Goal: Information Seeking & Learning: Learn about a topic

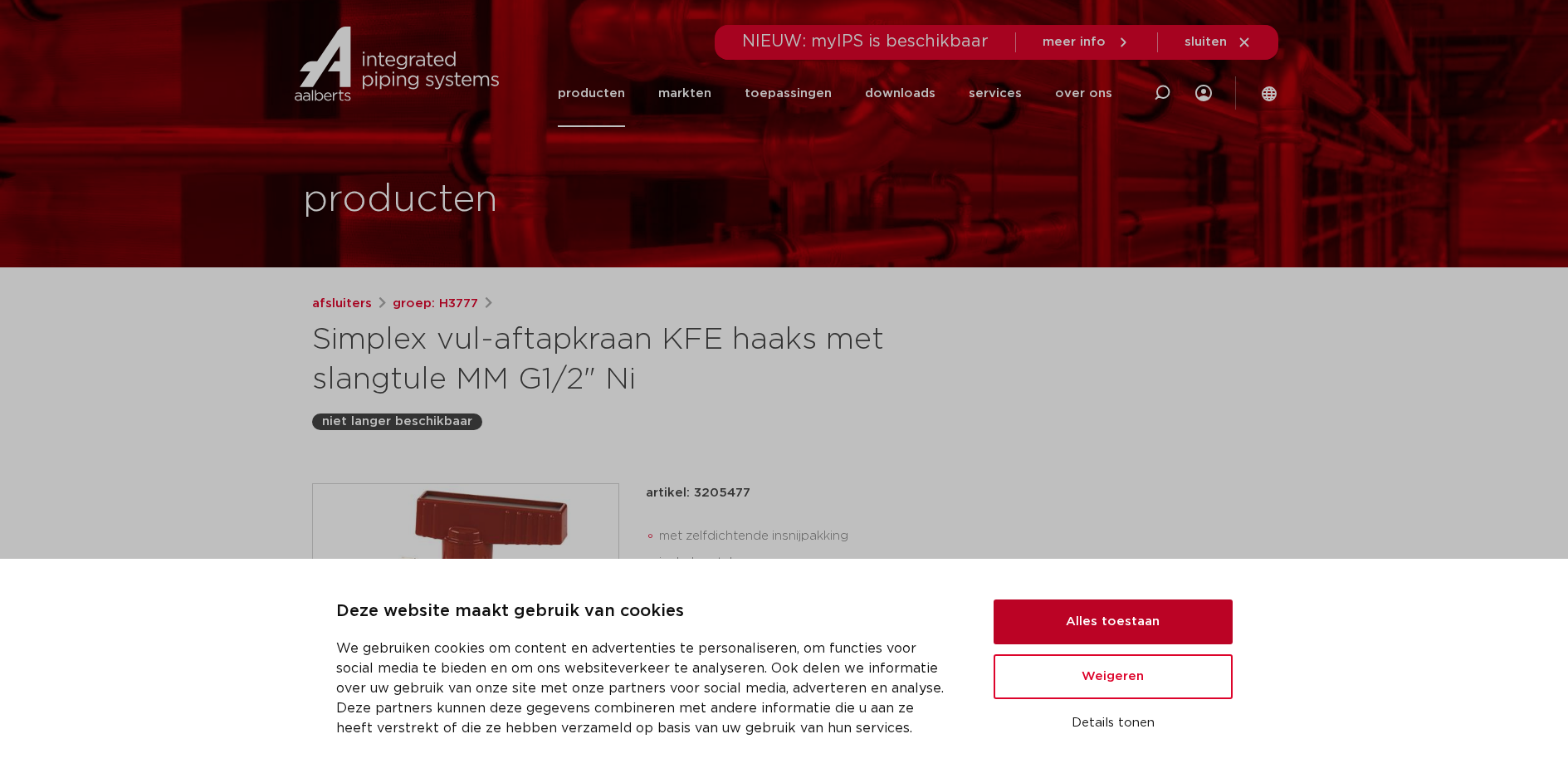
click at [1187, 622] on button "Alles toestaan" at bounding box center [1114, 622] width 239 height 45
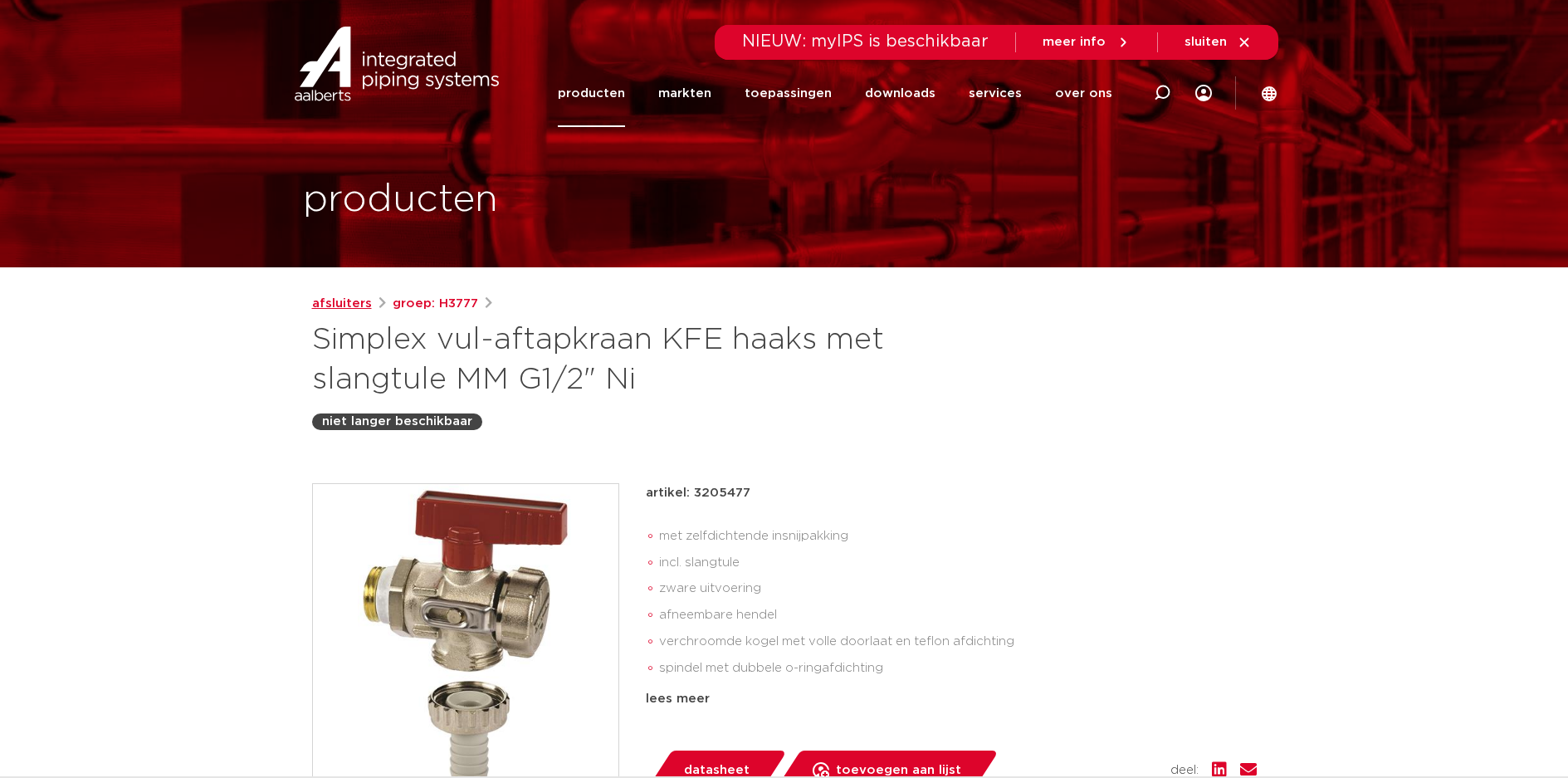
click at [352, 295] on link "afsluiters" at bounding box center [343, 304] width 60 height 20
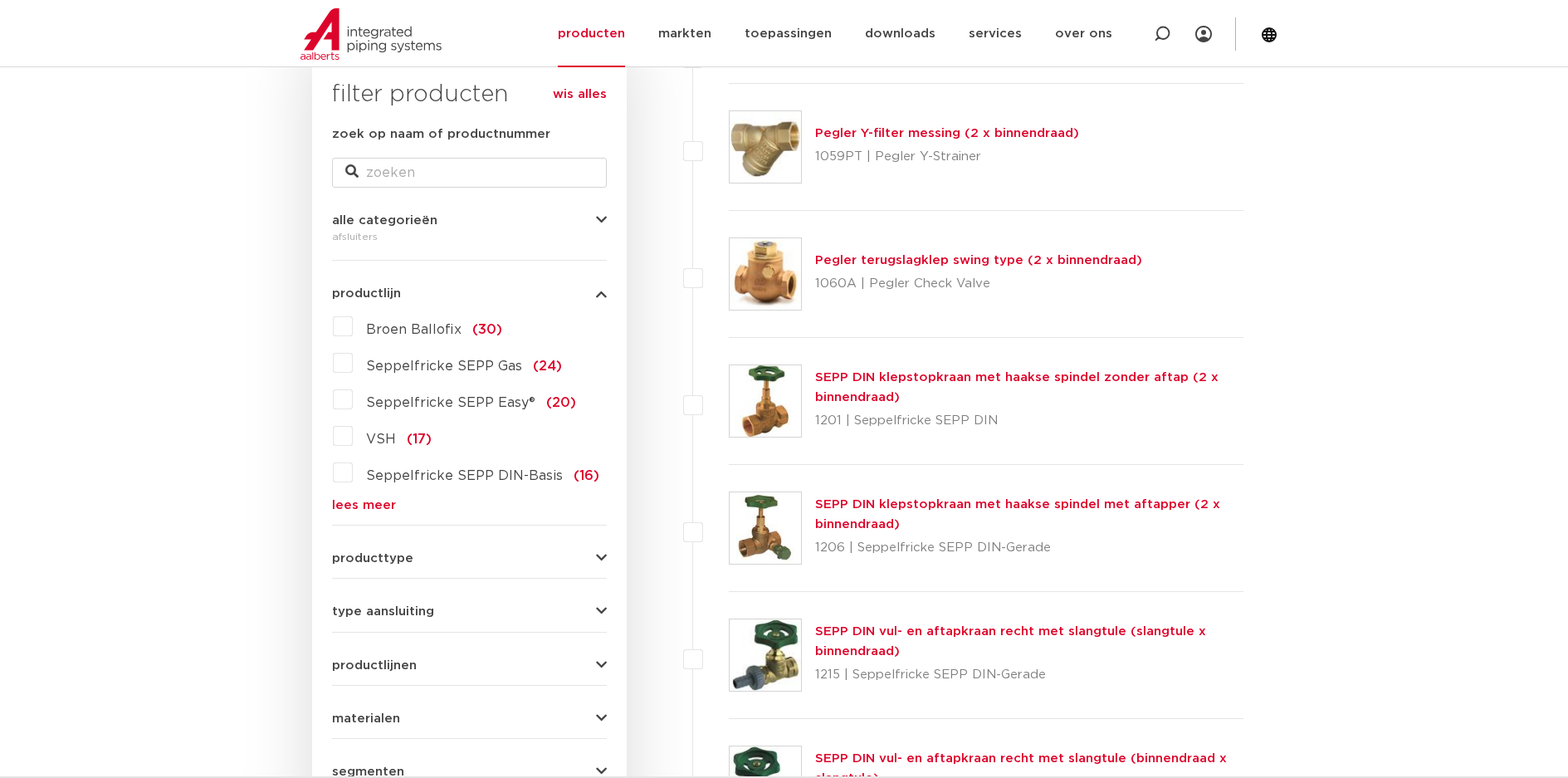
scroll to position [277, 0]
click at [582, 559] on button "producttype" at bounding box center [469, 558] width 275 height 13
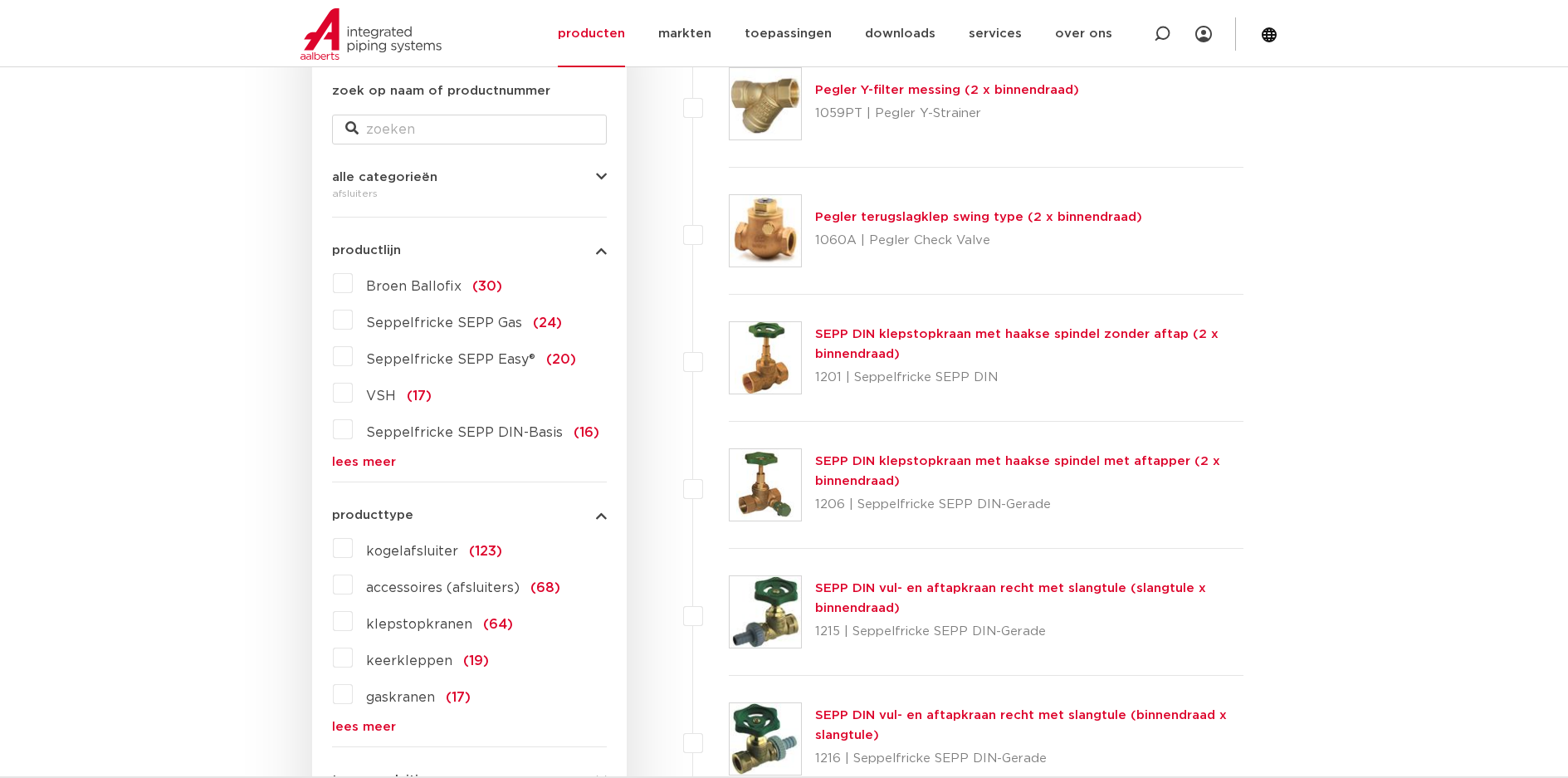
scroll to position [416, 0]
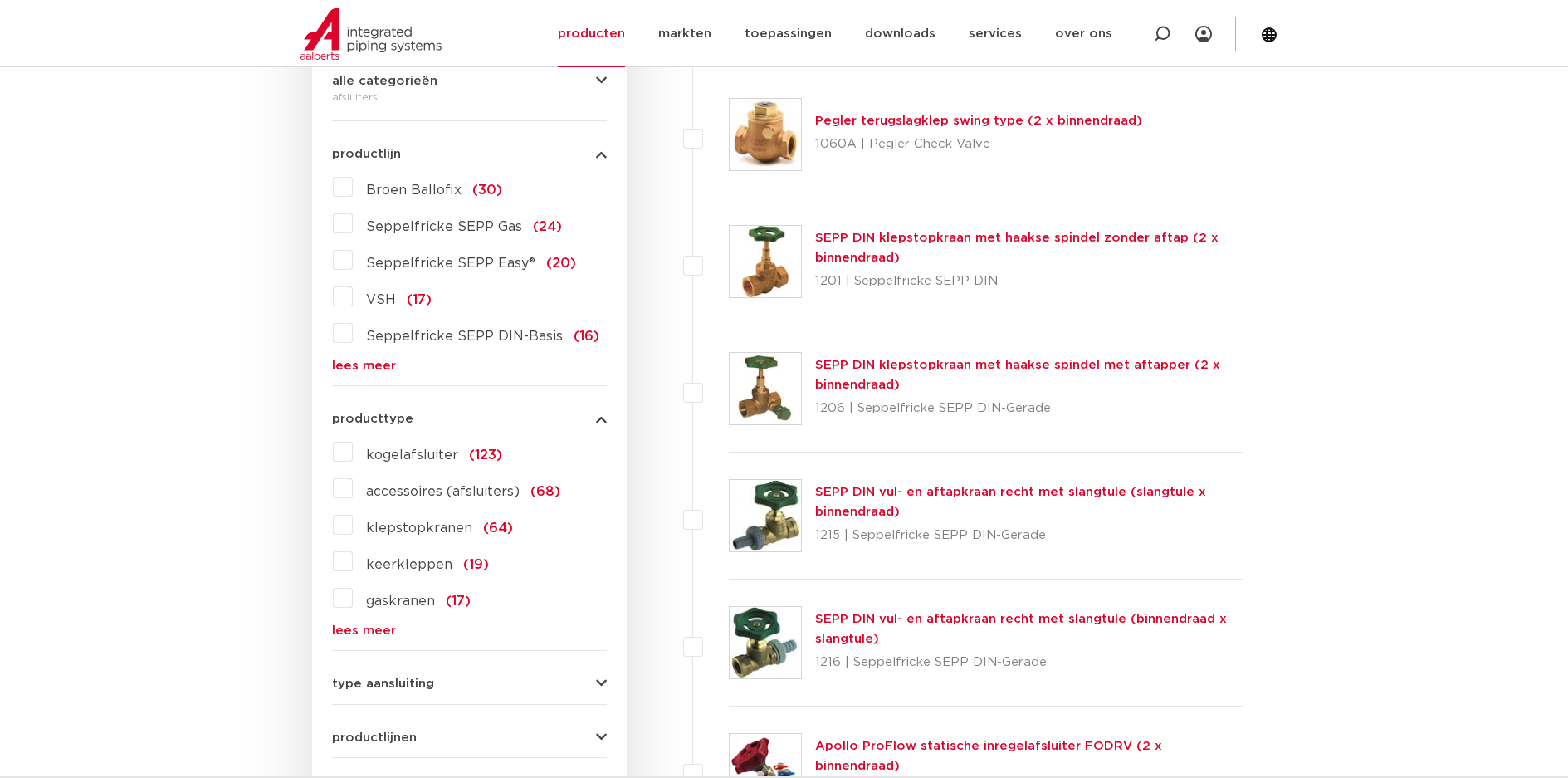
click at [376, 625] on link "lees meer" at bounding box center [469, 630] width 275 height 13
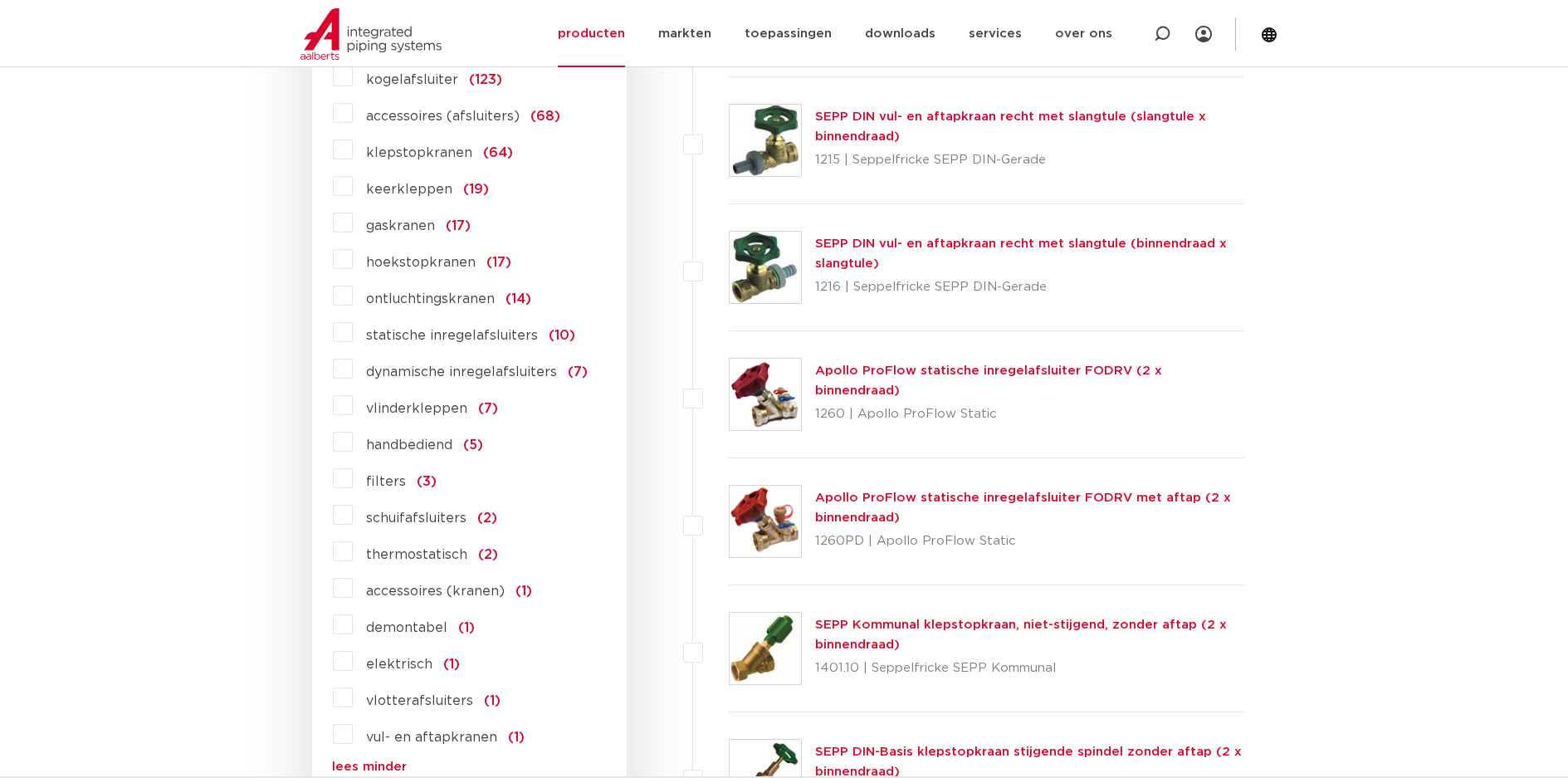
scroll to position [830, 0]
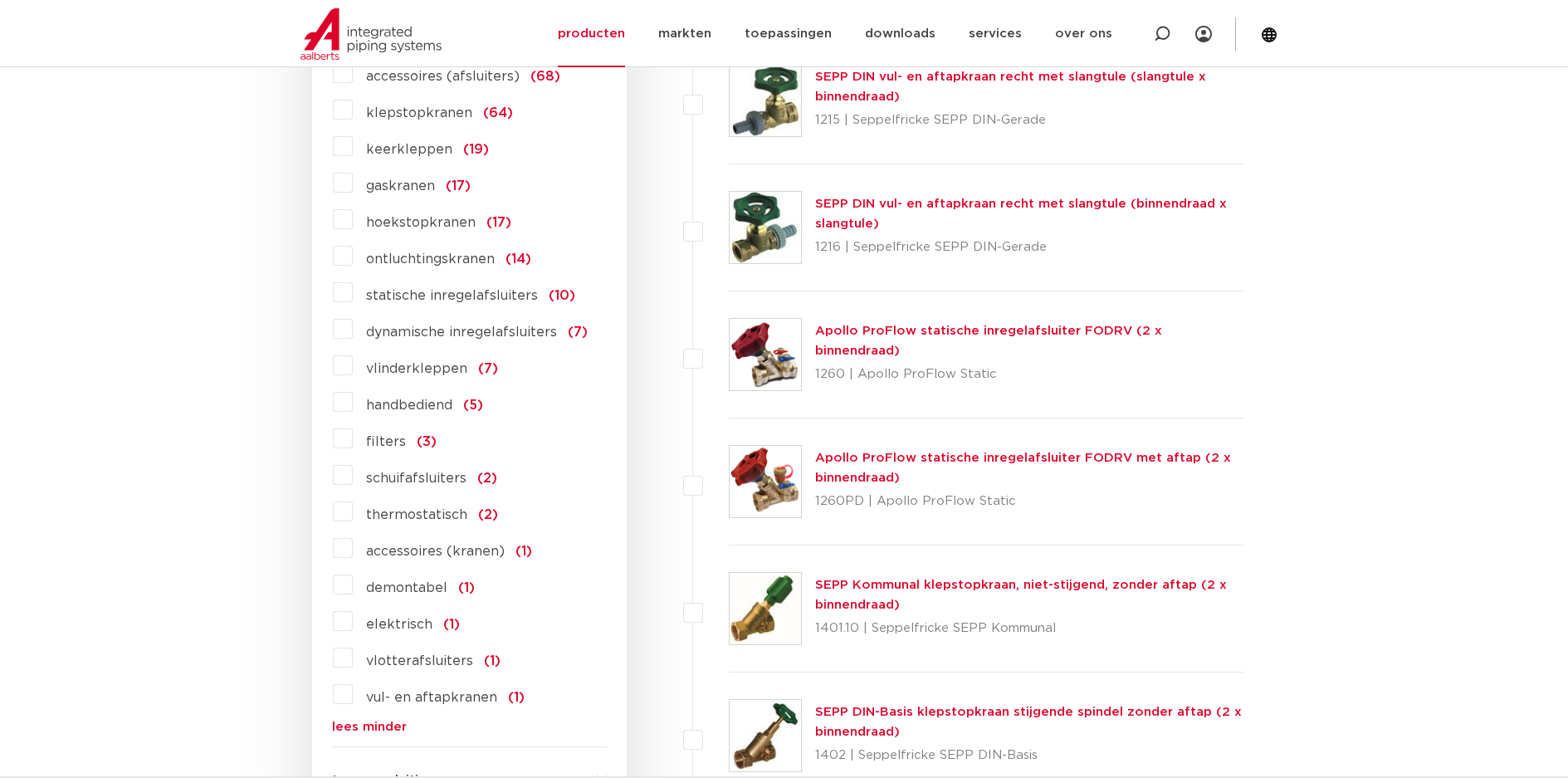
click at [487, 694] on span "vul- en aftapkranen" at bounding box center [431, 697] width 131 height 14
click at [0, 0] on input "vul- en aftapkranen (1)" at bounding box center [0, 0] width 0 height 0
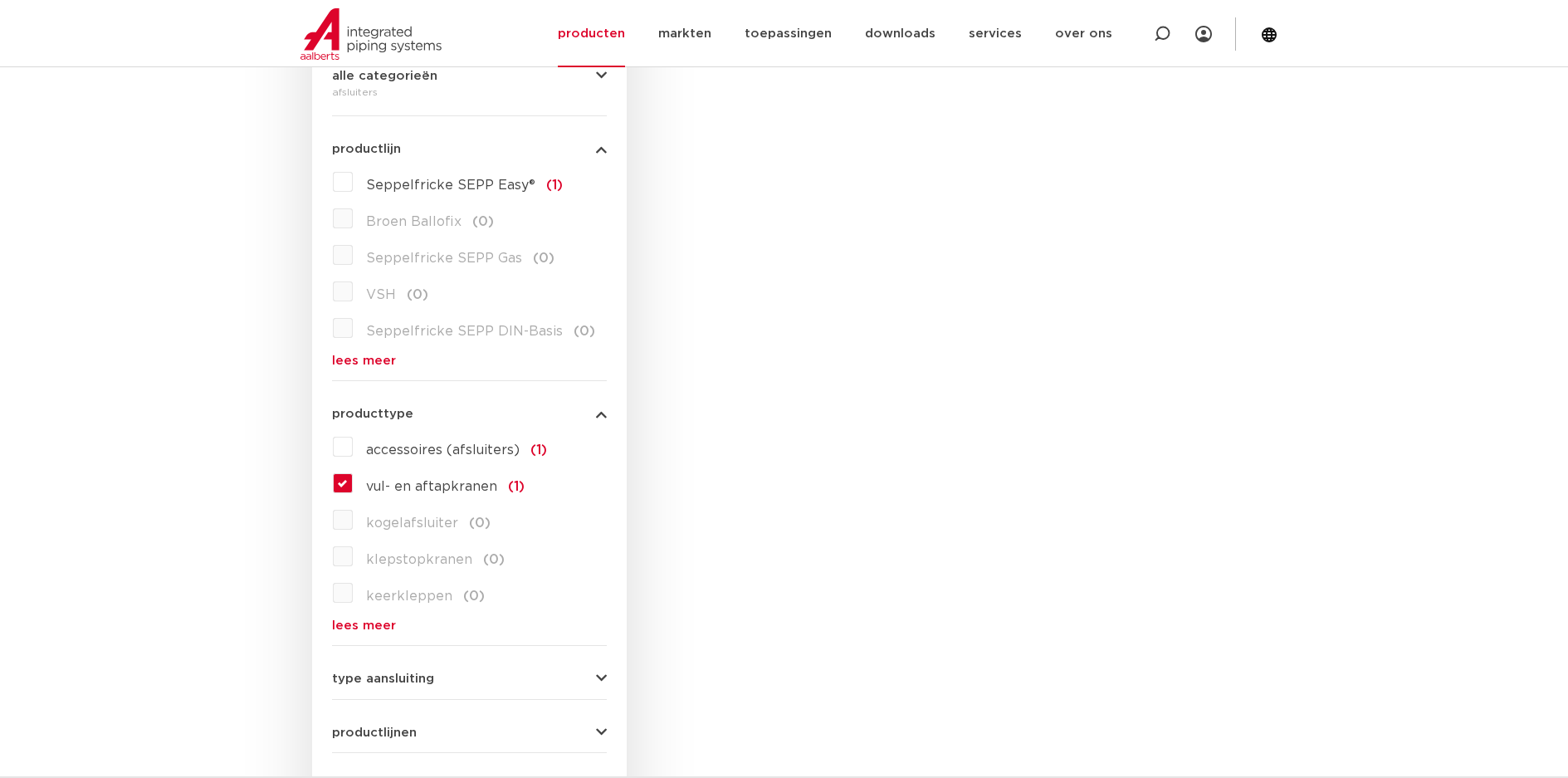
scroll to position [692, 0]
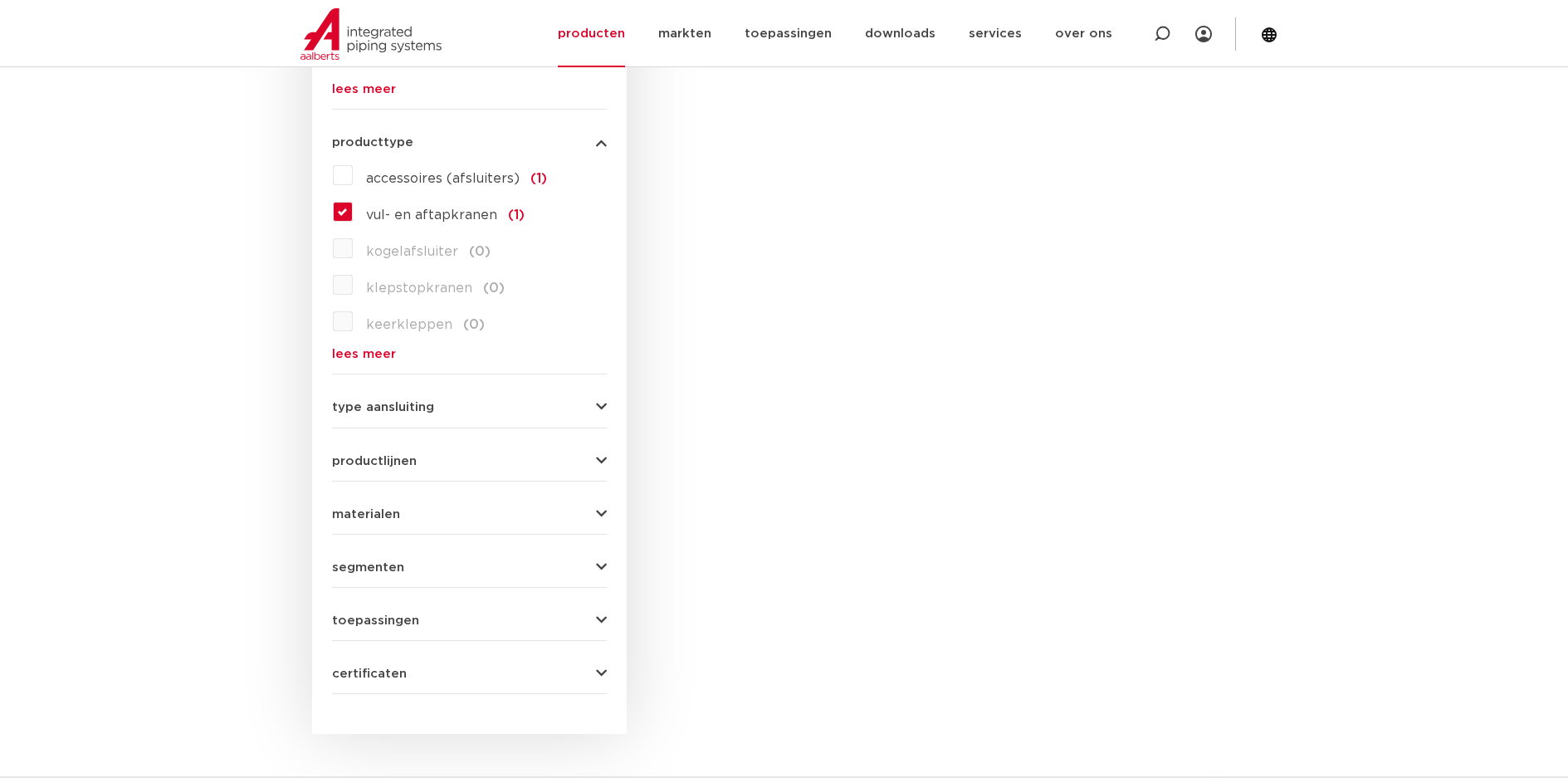
click at [475, 218] on span "vul- en aftapkranen" at bounding box center [431, 216] width 131 height 14
click at [0, 0] on input "vul- en aftapkranen (1)" at bounding box center [0, 0] width 0 height 0
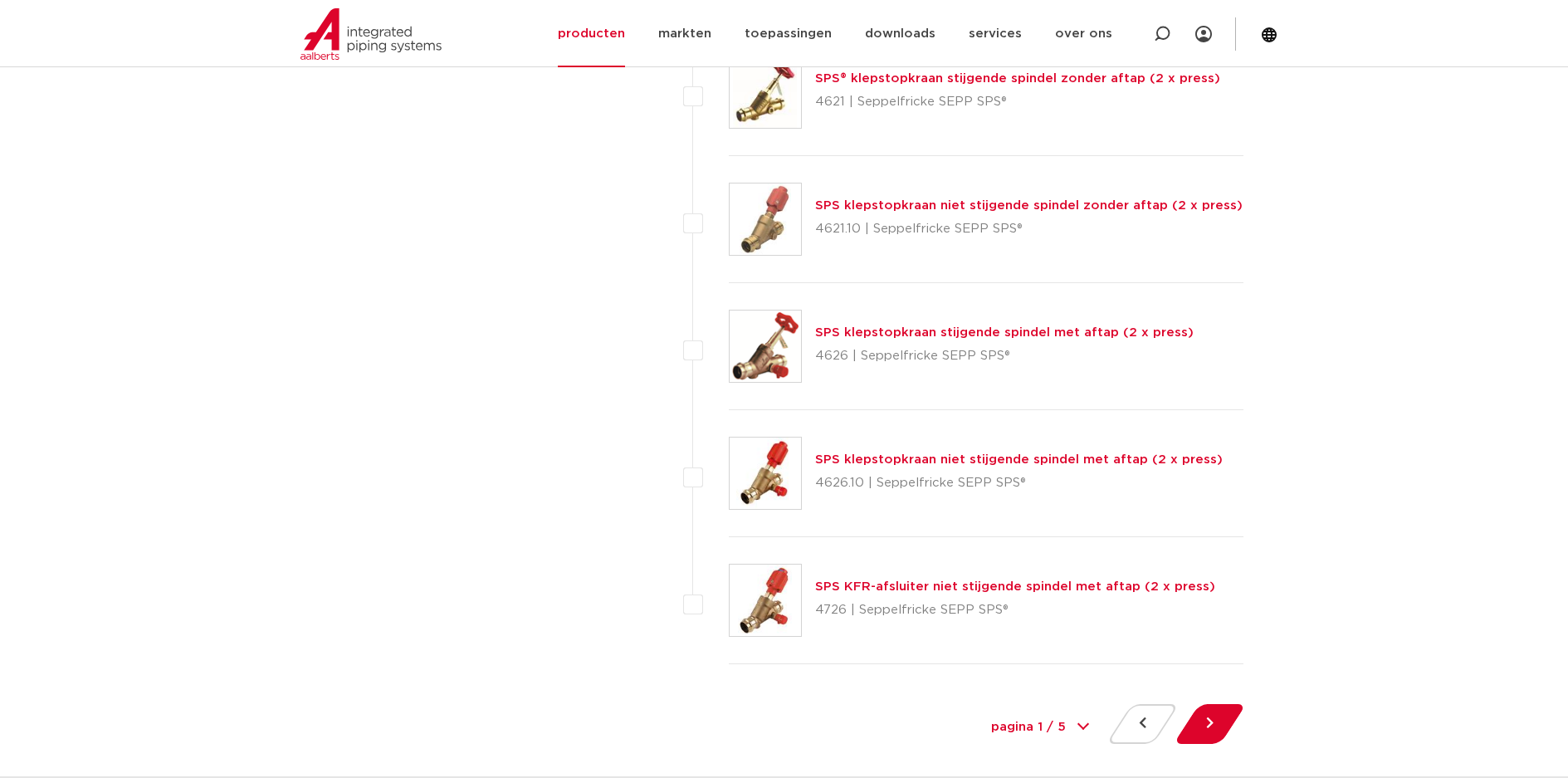
scroll to position [7336, 0]
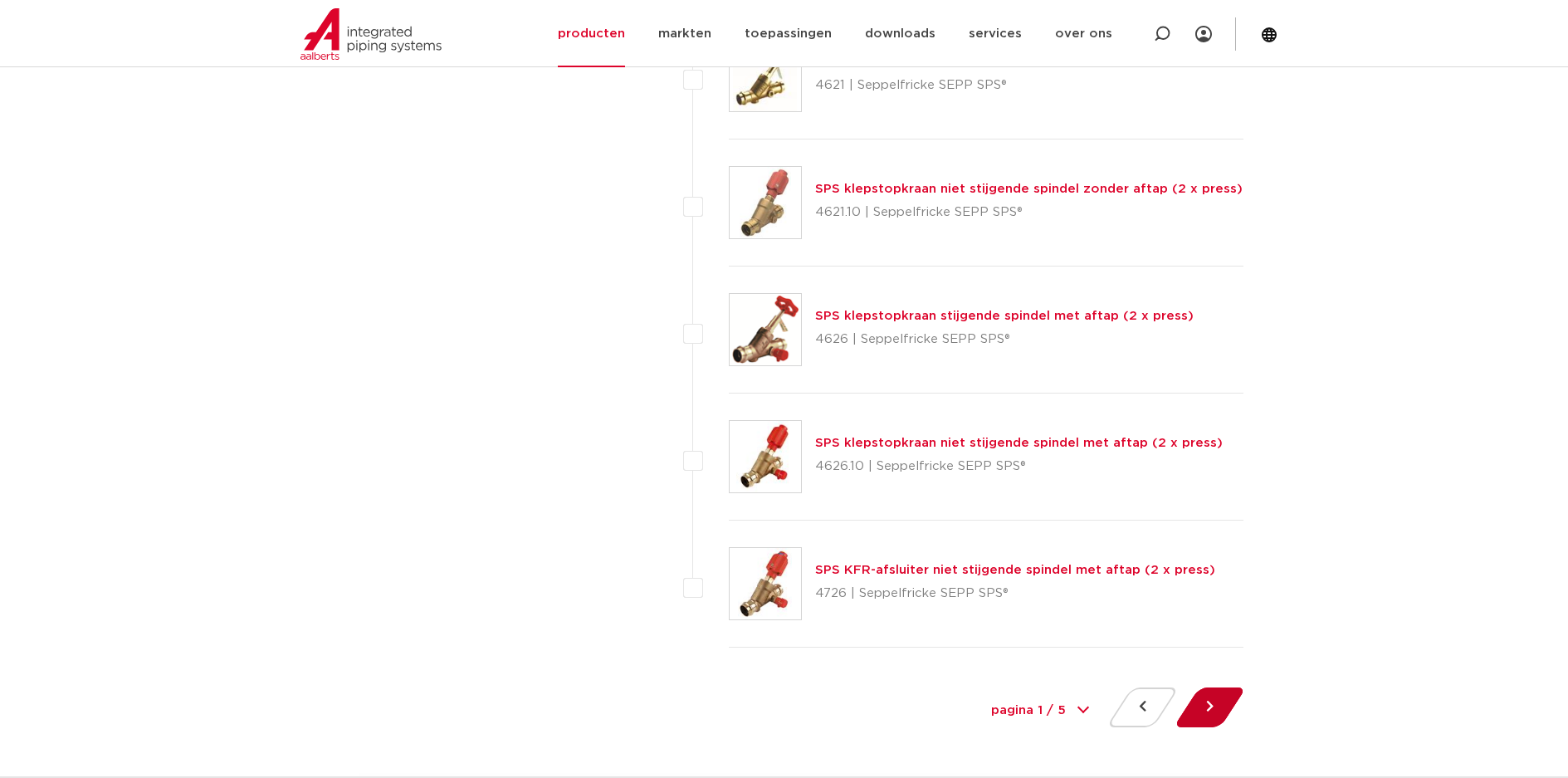
click at [1217, 709] on button at bounding box center [1210, 707] width 48 height 40
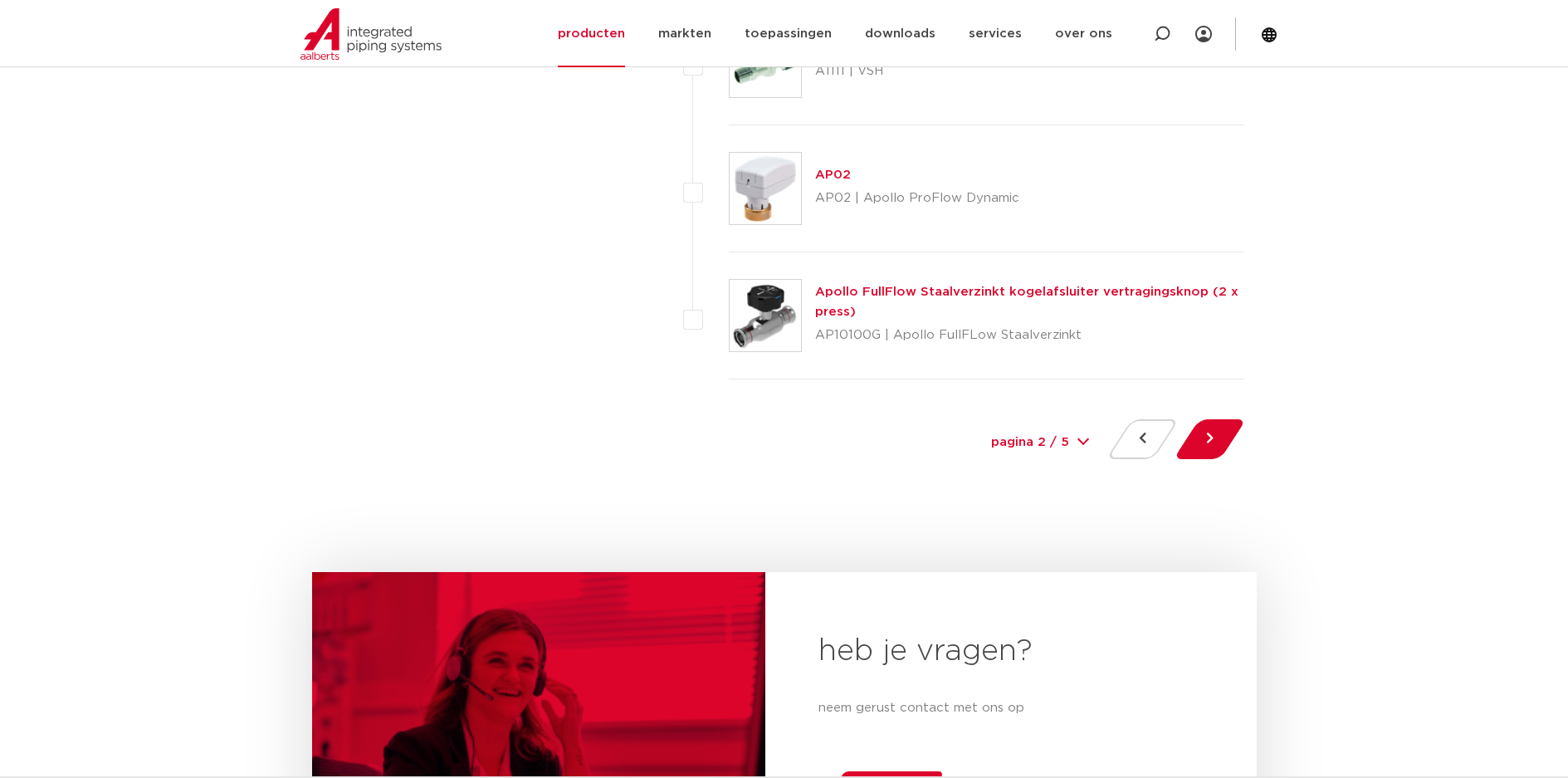
scroll to position [7751, 0]
